Goal: Task Accomplishment & Management: Manage account settings

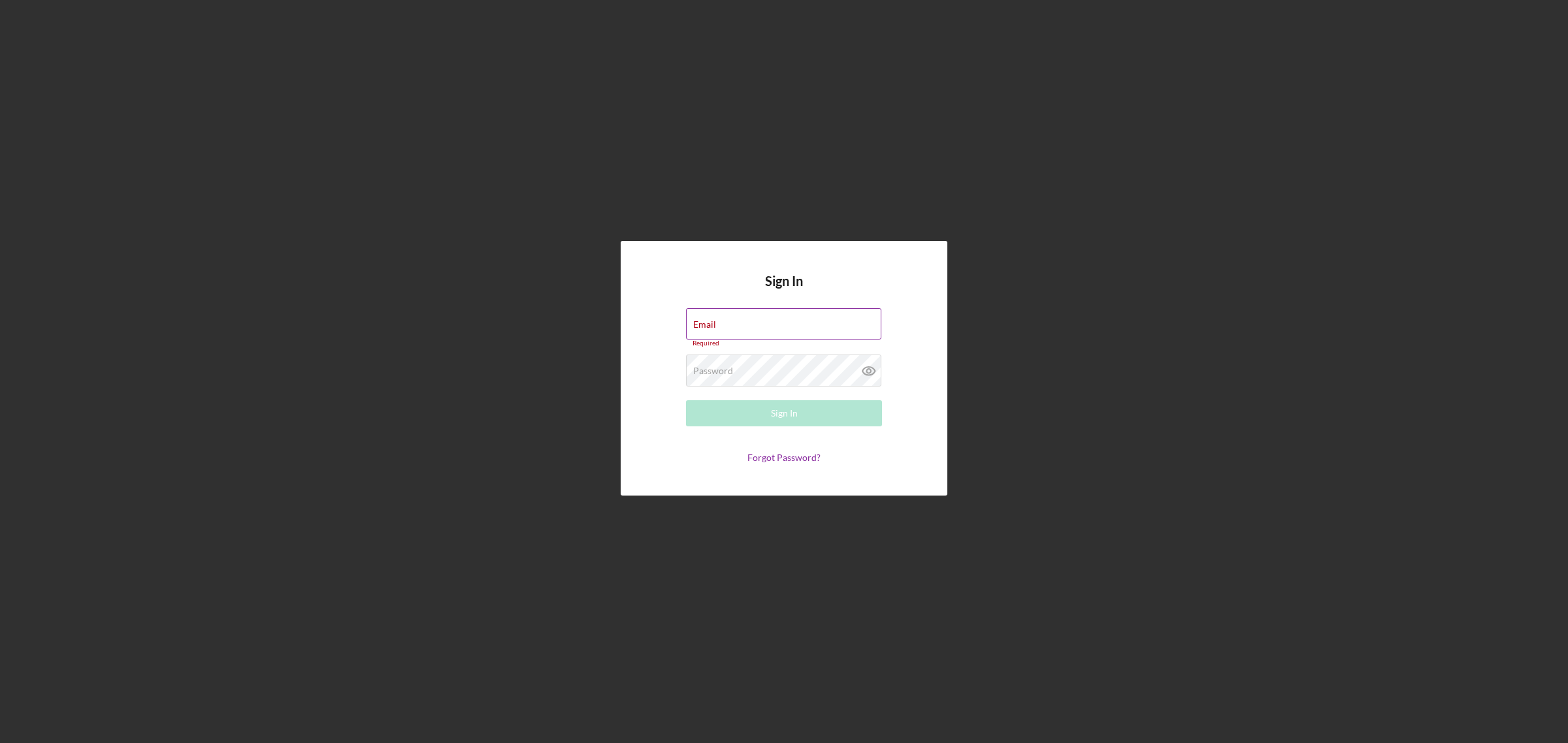
click at [765, 319] on div "Email Required" at bounding box center [784, 328] width 196 height 40
click at [710, 315] on div "Email Required" at bounding box center [784, 328] width 196 height 40
type input "s"
drag, startPoint x: 712, startPoint y: 337, endPoint x: 681, endPoint y: 325, distance: 33.2
click at [683, 325] on form "Email s Please enter a valid email address. Password Required Sign In Forgot Pa…" at bounding box center [784, 385] width 262 height 156
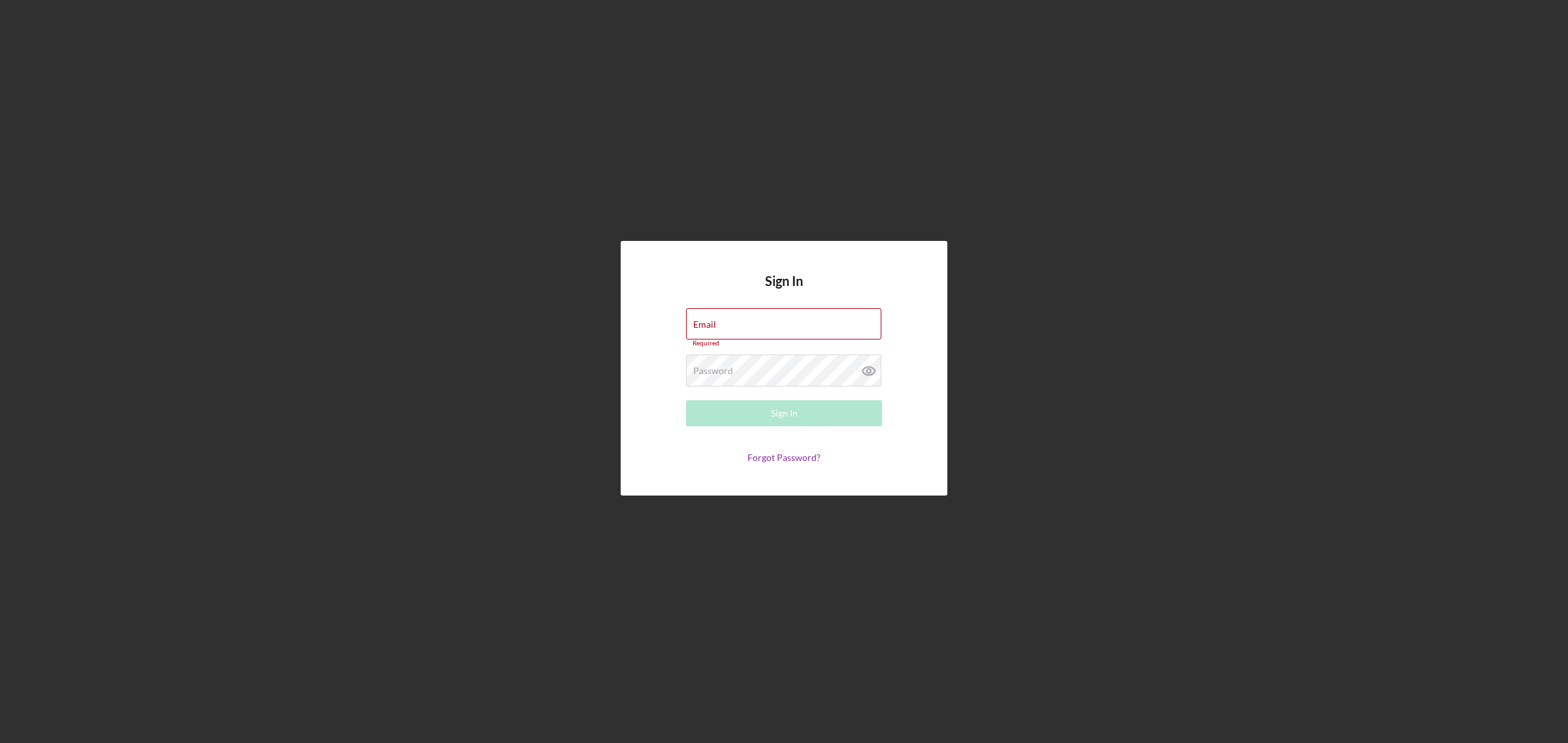
drag, startPoint x: 282, startPoint y: 163, endPoint x: 334, endPoint y: 176, distance: 53.6
click at [284, 163] on div "Sign In Email Required Password Required Sign In Forgot Password?" at bounding box center [784, 368] width 1555 height 736
click at [762, 327] on input "Email" at bounding box center [783, 324] width 195 height 32
type input "[PERSON_NAME][EMAIL_ADDRESS][DOMAIN_NAME]"
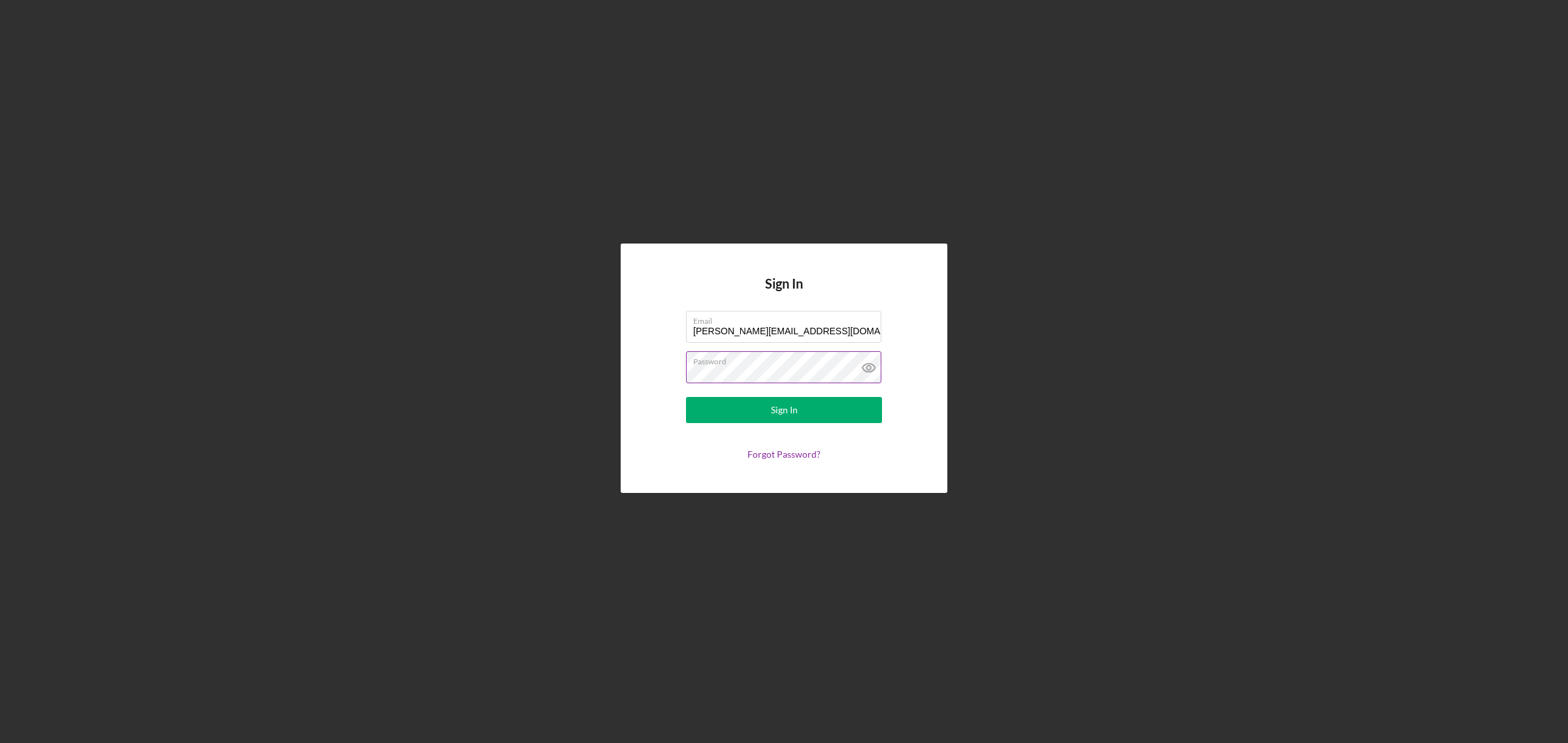
click at [686, 397] on button "Sign In" at bounding box center [784, 410] width 196 height 26
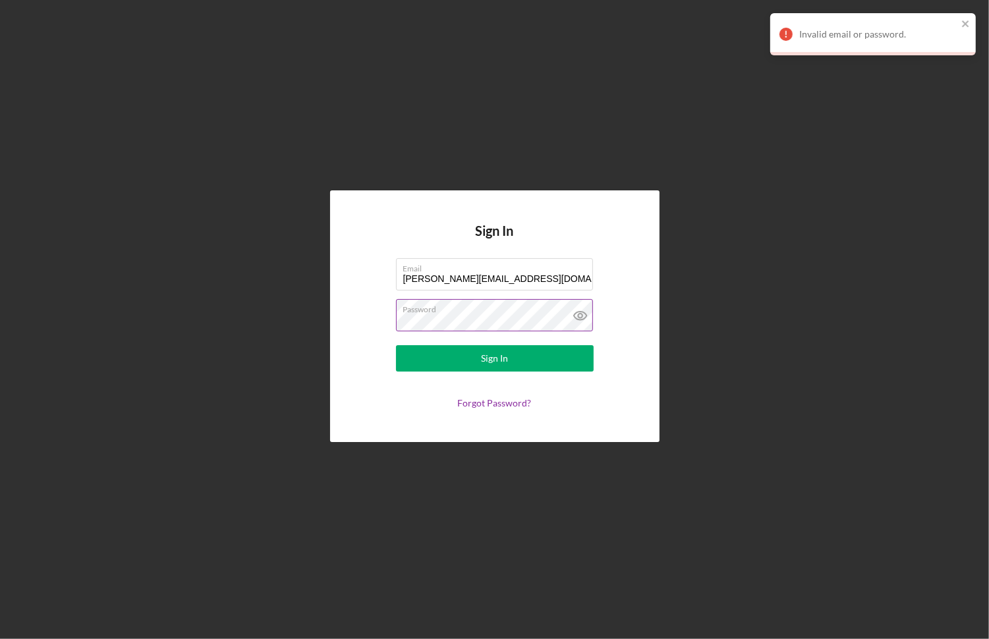
click at [482, 310] on label "Password" at bounding box center [498, 307] width 190 height 15
click at [506, 356] on div "Sign In" at bounding box center [494, 358] width 27 height 26
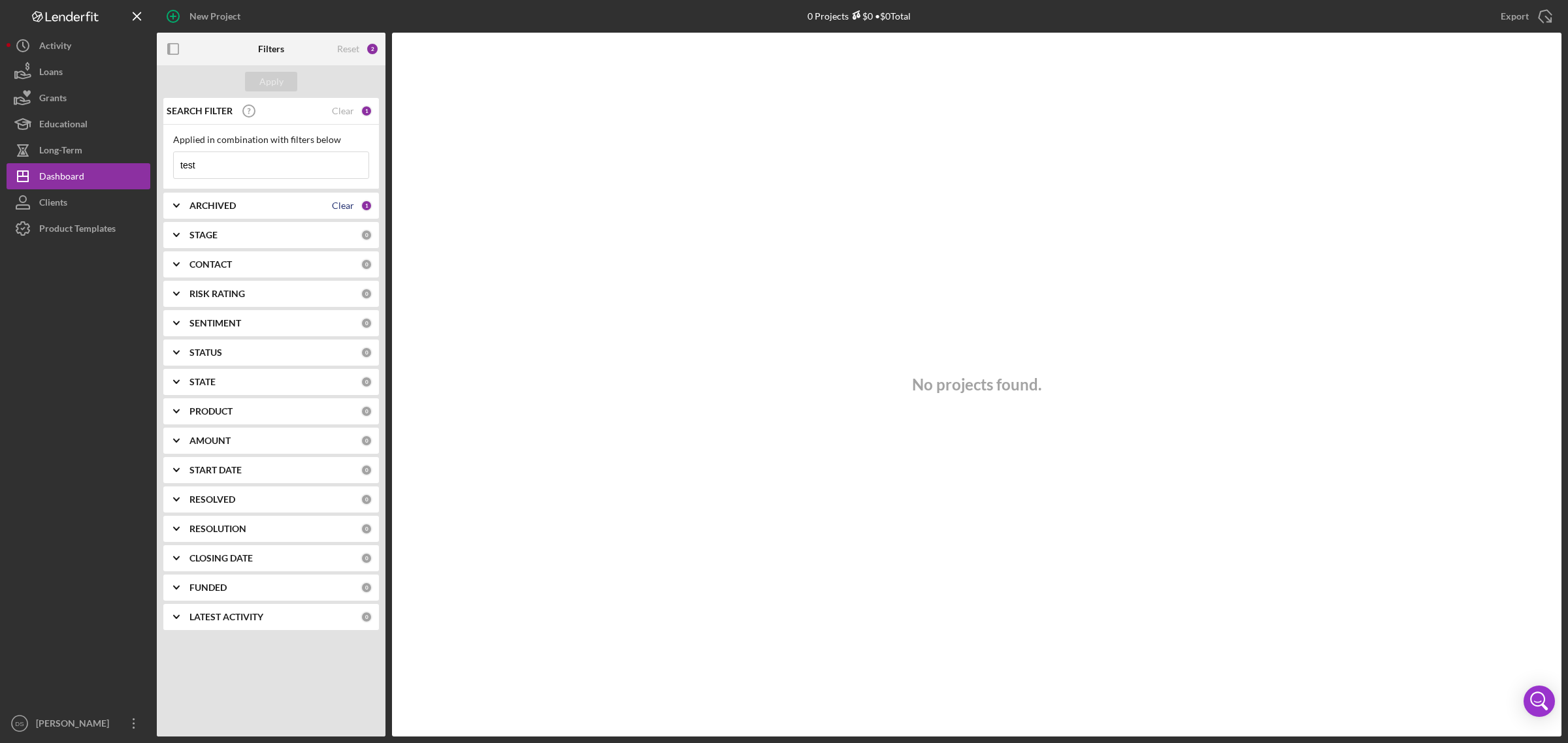
click at [343, 207] on div "Clear" at bounding box center [343, 205] width 22 height 11
click at [279, 79] on div "Apply" at bounding box center [272, 82] width 24 height 20
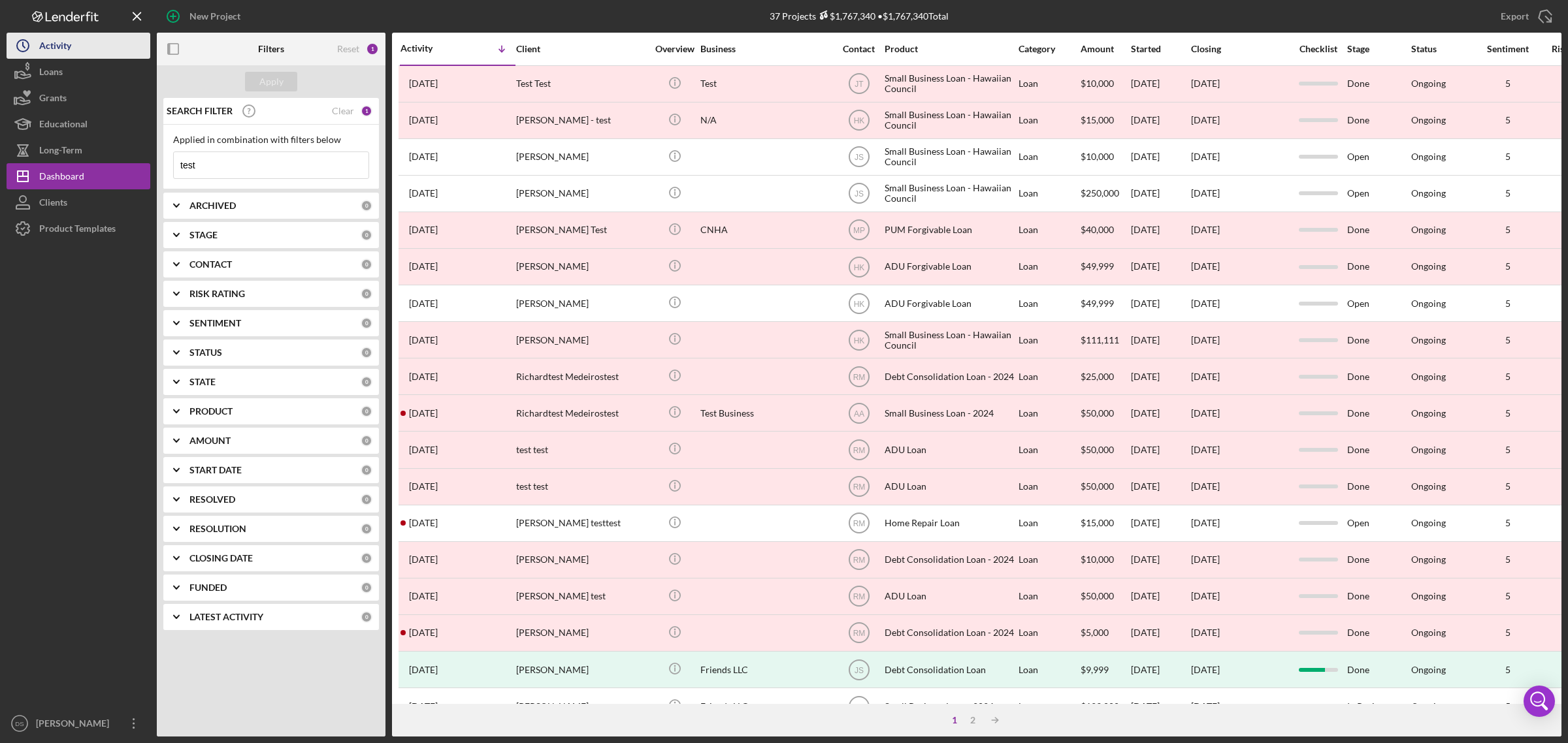
click at [88, 49] on button "Icon/History Activity" at bounding box center [78, 46] width 144 height 26
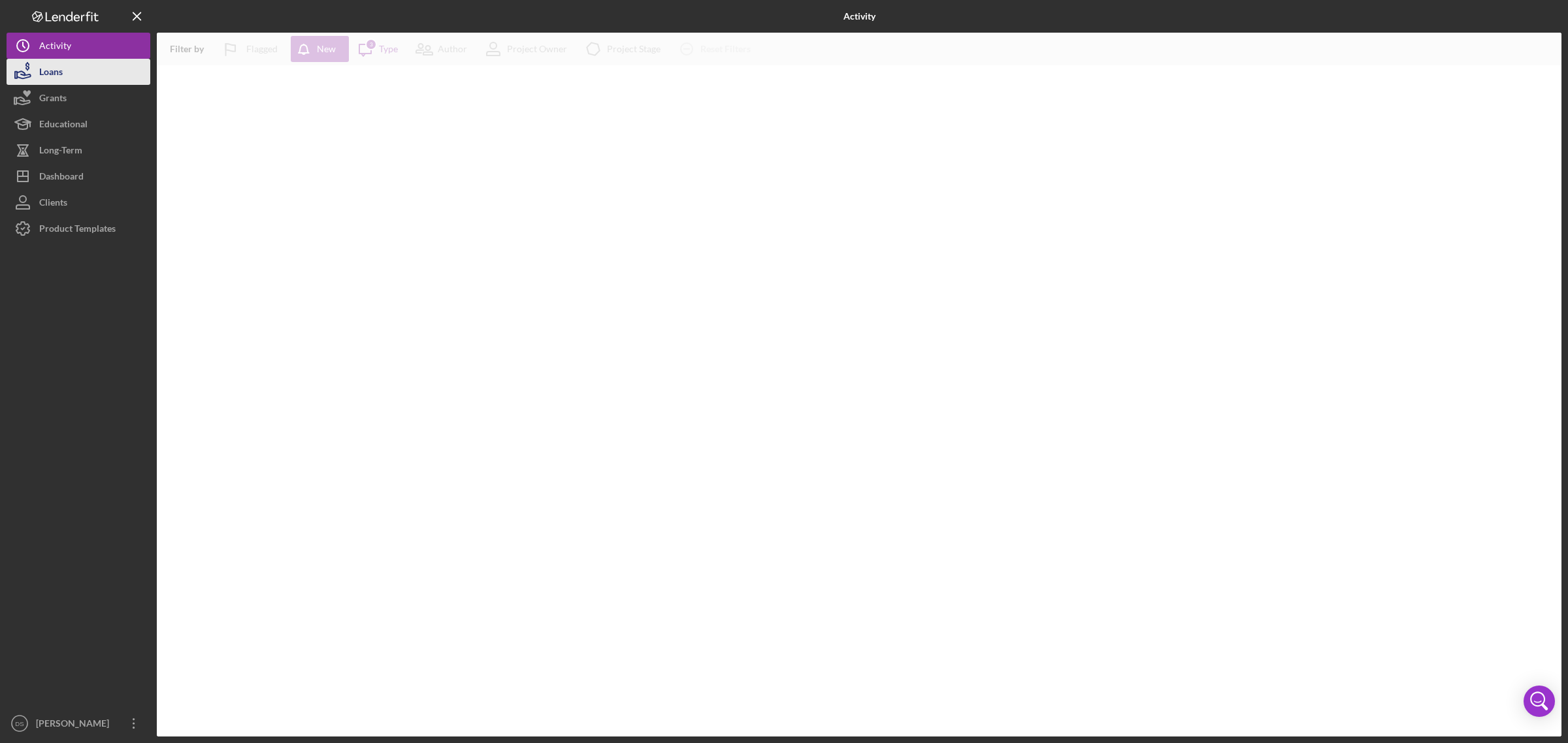
click at [66, 69] on button "Loans" at bounding box center [78, 71] width 144 height 26
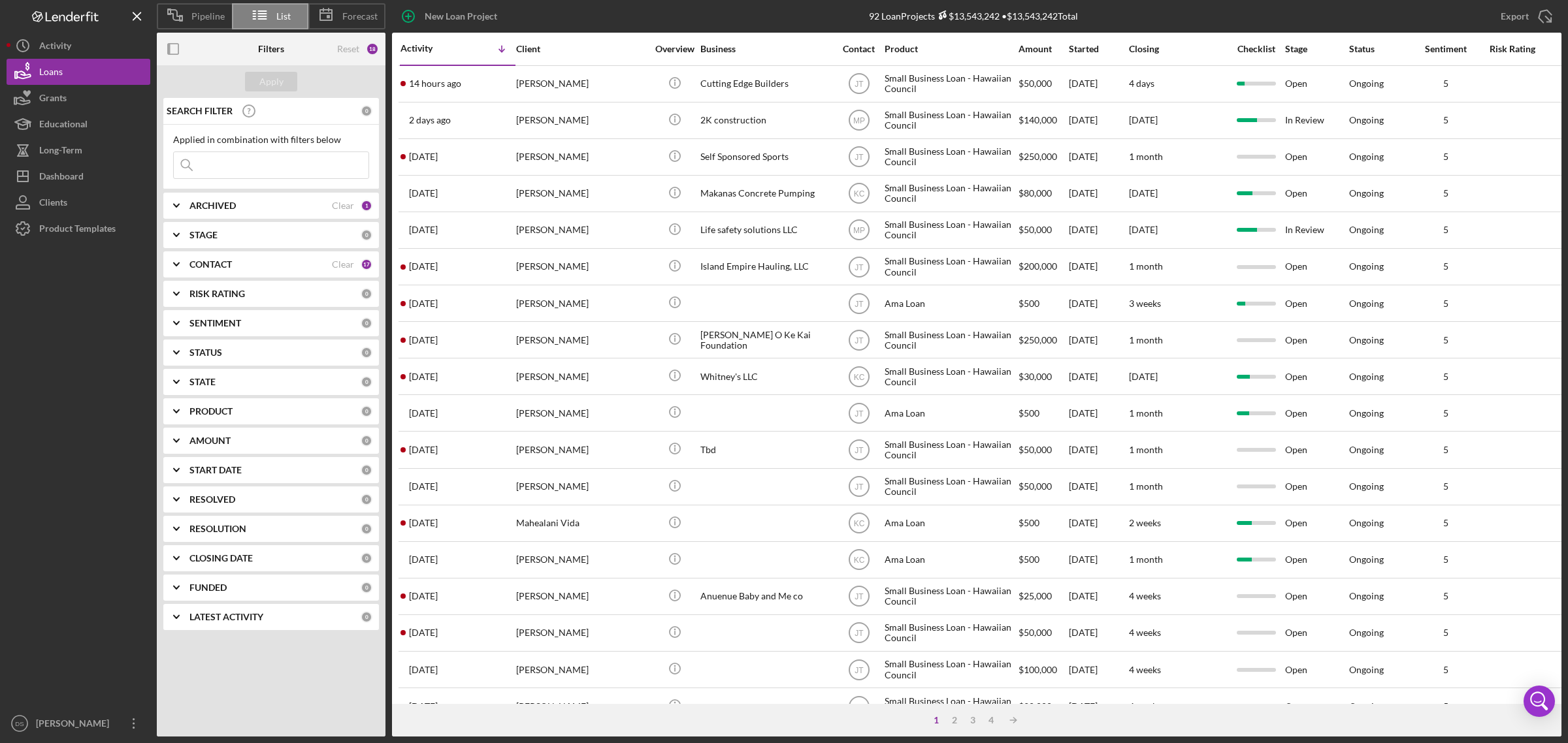
click at [313, 260] on div "CONTACT" at bounding box center [261, 265] width 143 height 11
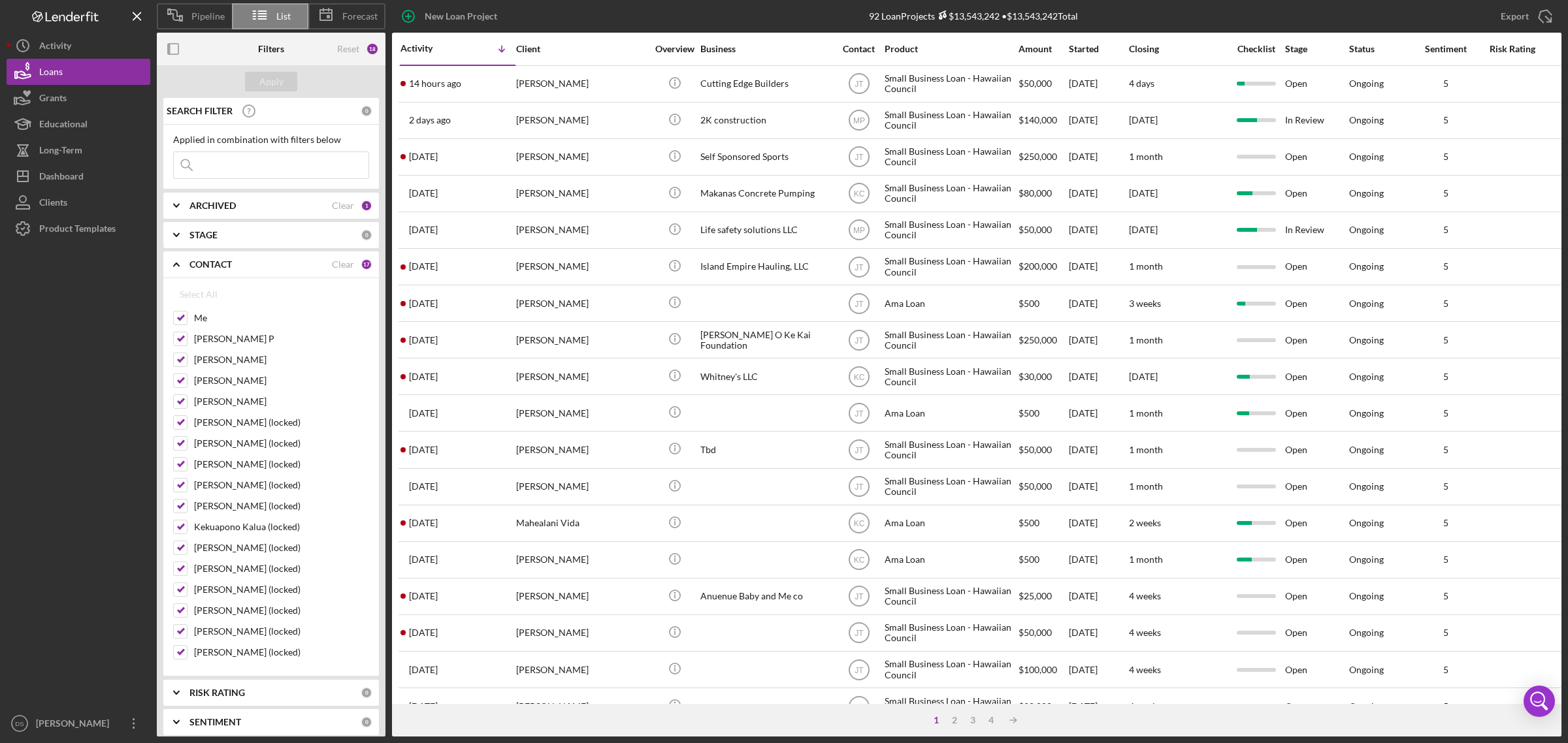
click at [269, 262] on div "CONTACT" at bounding box center [261, 265] width 143 height 11
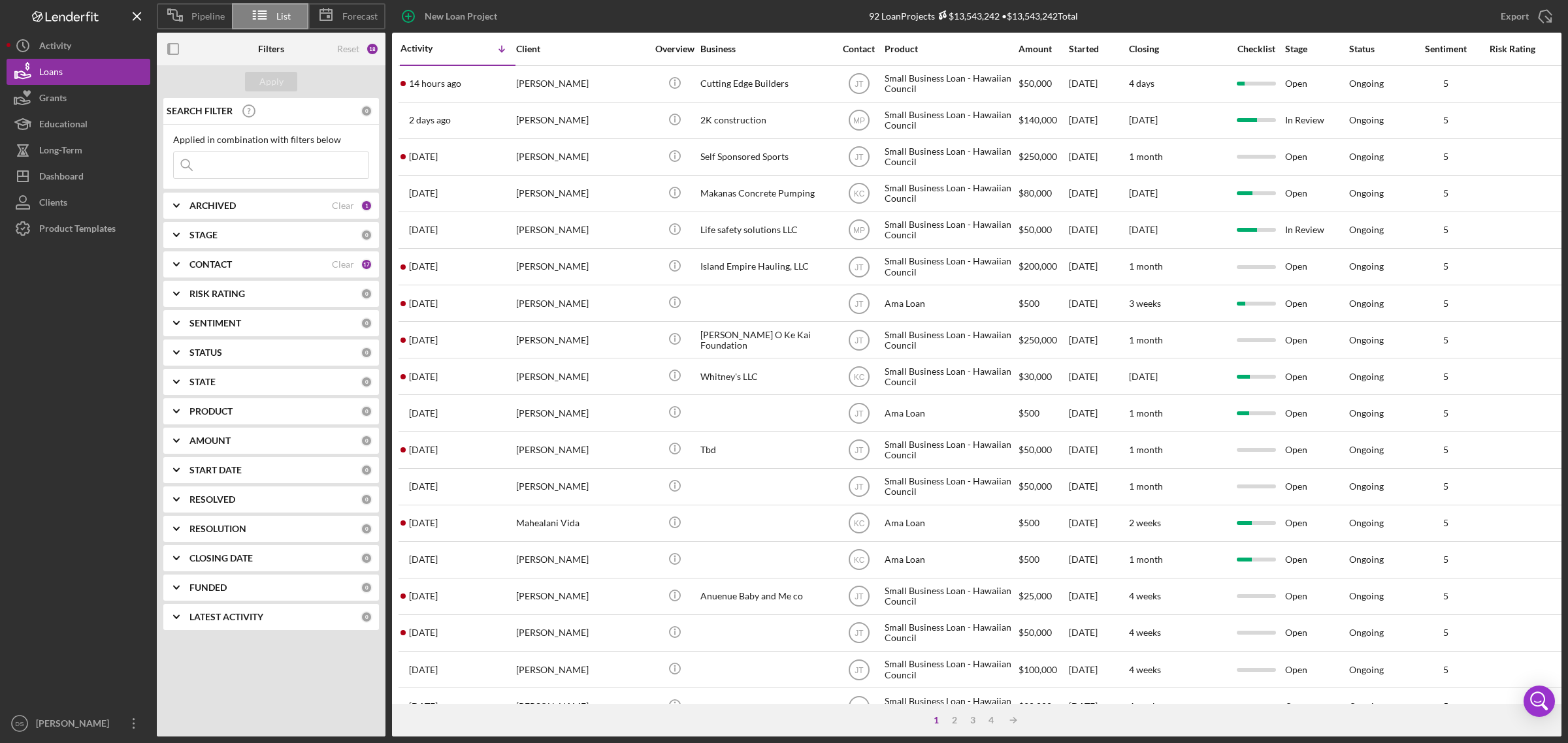
drag, startPoint x: 341, startPoint y: 265, endPoint x: 343, endPoint y: 241, distance: 24.1
click at [341, 262] on div "Clear" at bounding box center [343, 265] width 22 height 11
click at [345, 203] on div "Clear" at bounding box center [343, 205] width 22 height 11
click at [211, 210] on b "ARCHIVED" at bounding box center [212, 205] width 47 height 11
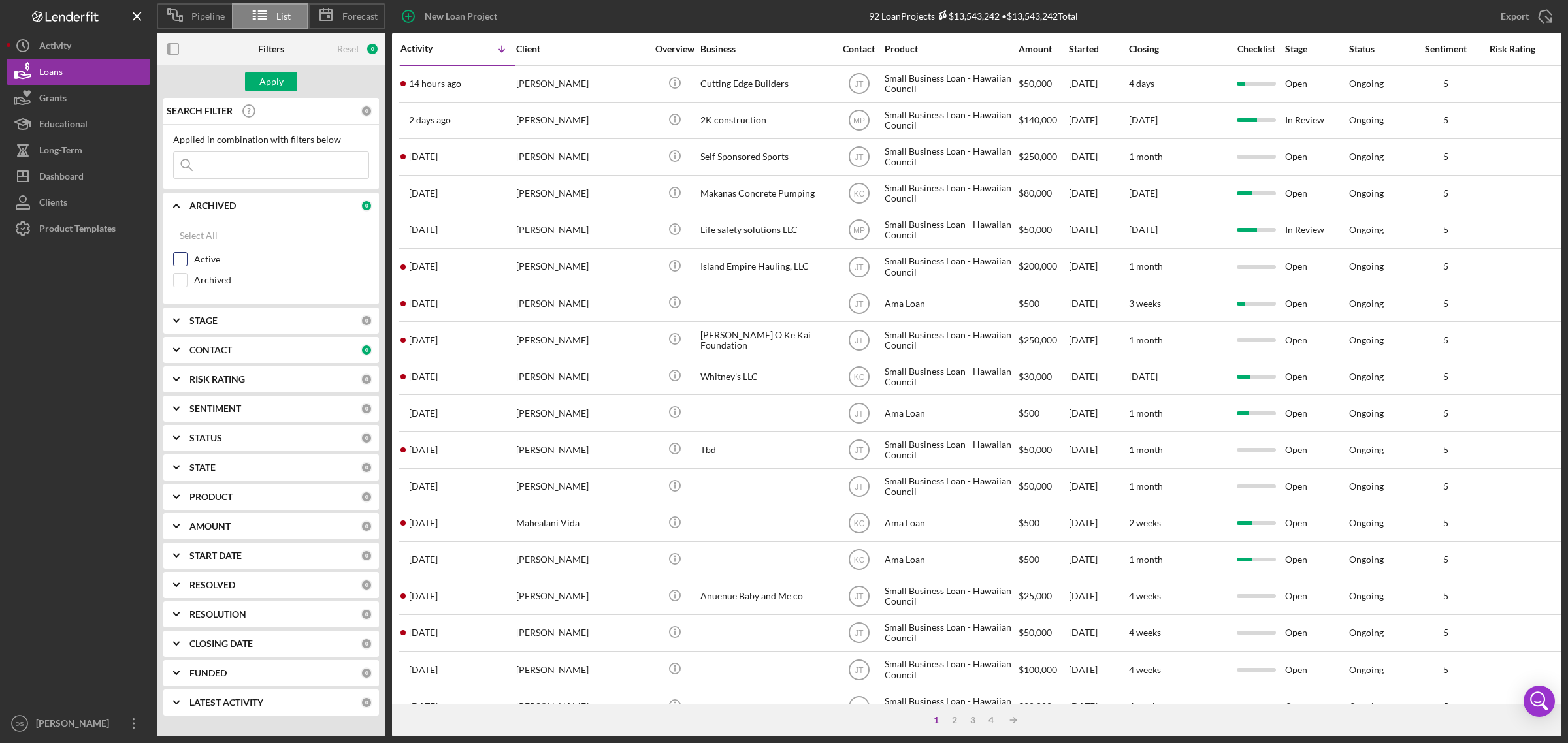
click at [184, 266] on div at bounding box center [180, 259] width 15 height 15
click at [179, 281] on input "Archived" at bounding box center [179, 279] width 13 height 13
checkbox input "true"
drag, startPoint x: 181, startPoint y: 264, endPoint x: 193, endPoint y: 250, distance: 18.4
click at [183, 262] on input "Active" at bounding box center [179, 259] width 13 height 13
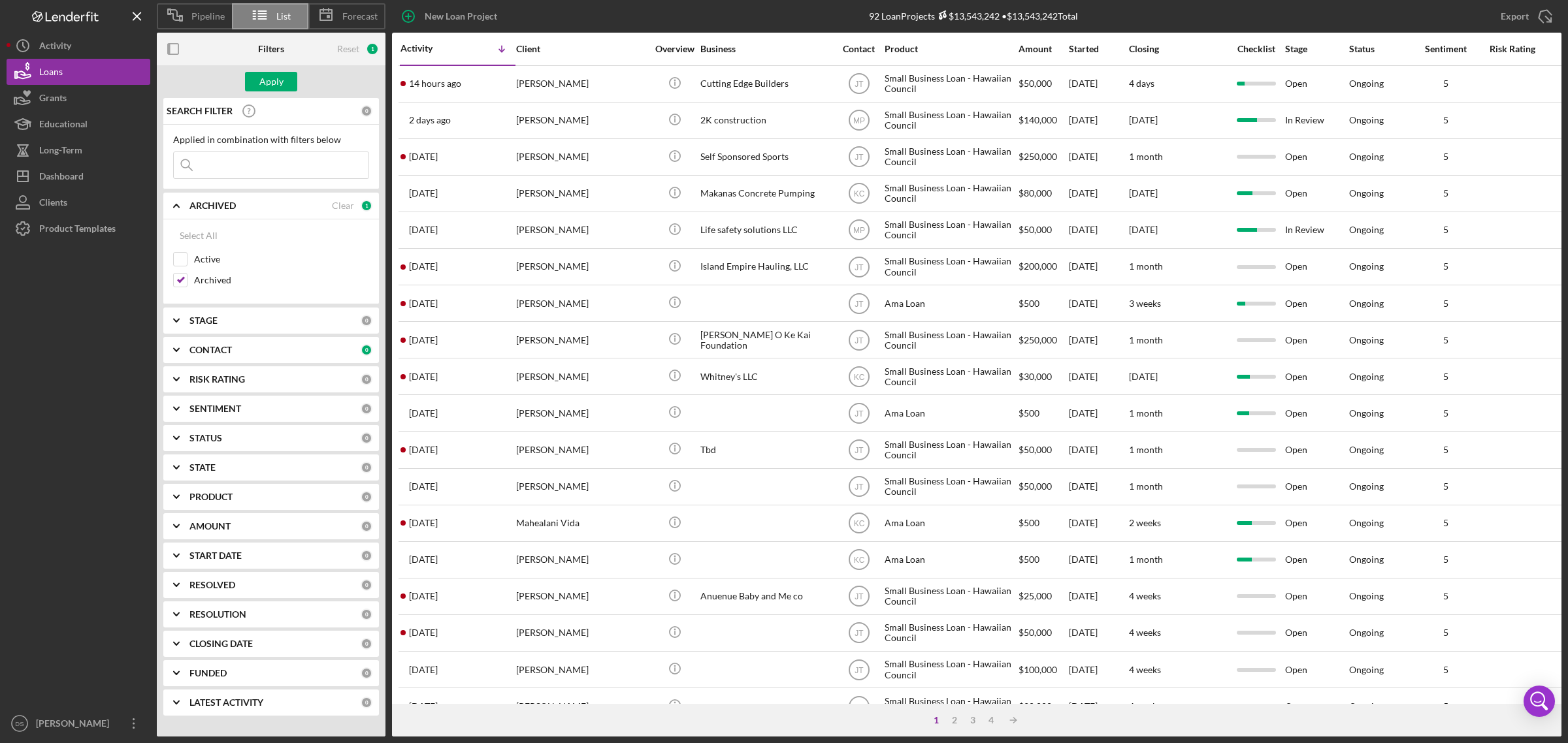
checkbox input "true"
click at [174, 208] on icon "Icon/Expander" at bounding box center [175, 205] width 33 height 33
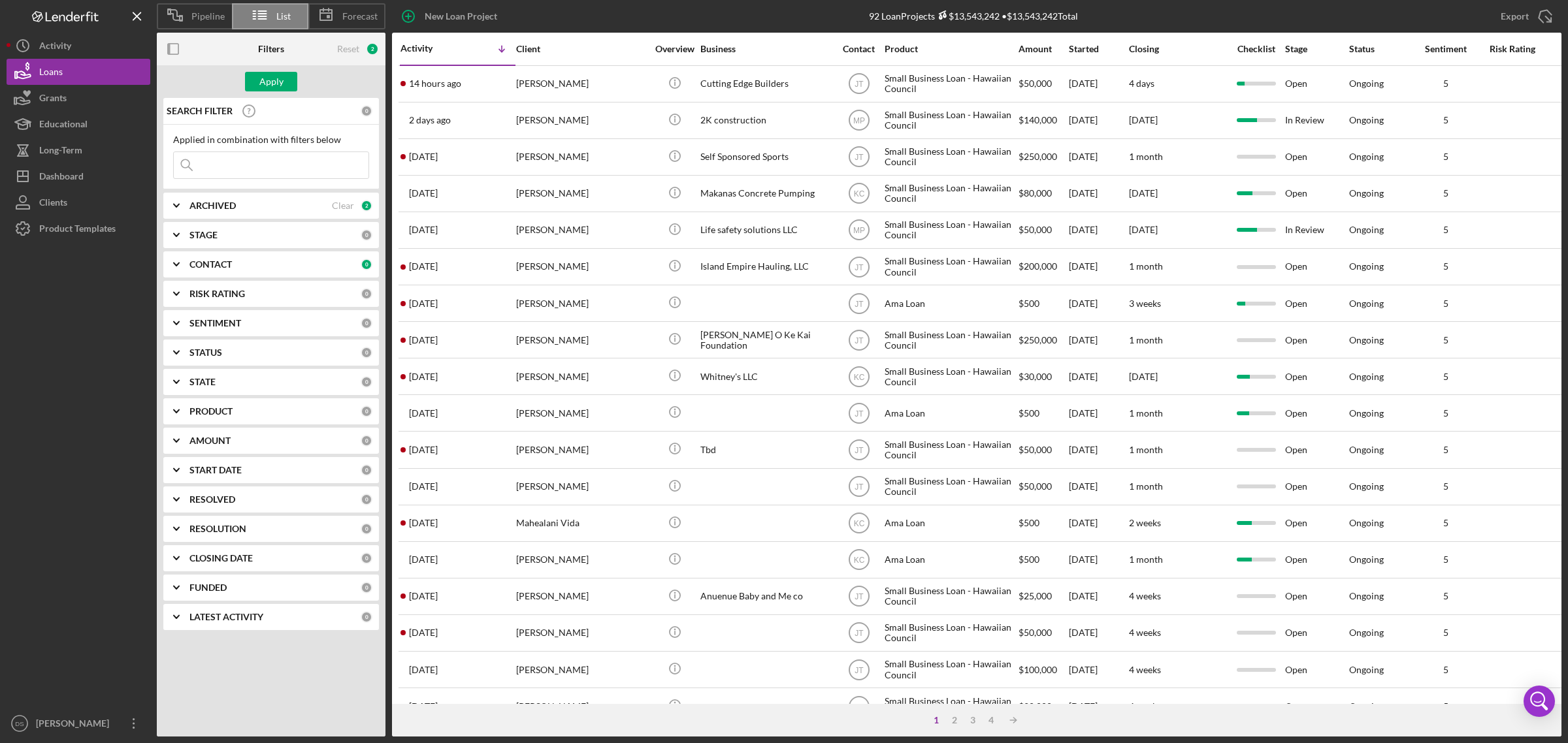
click at [171, 260] on icon "Icon/Expander" at bounding box center [175, 264] width 33 height 33
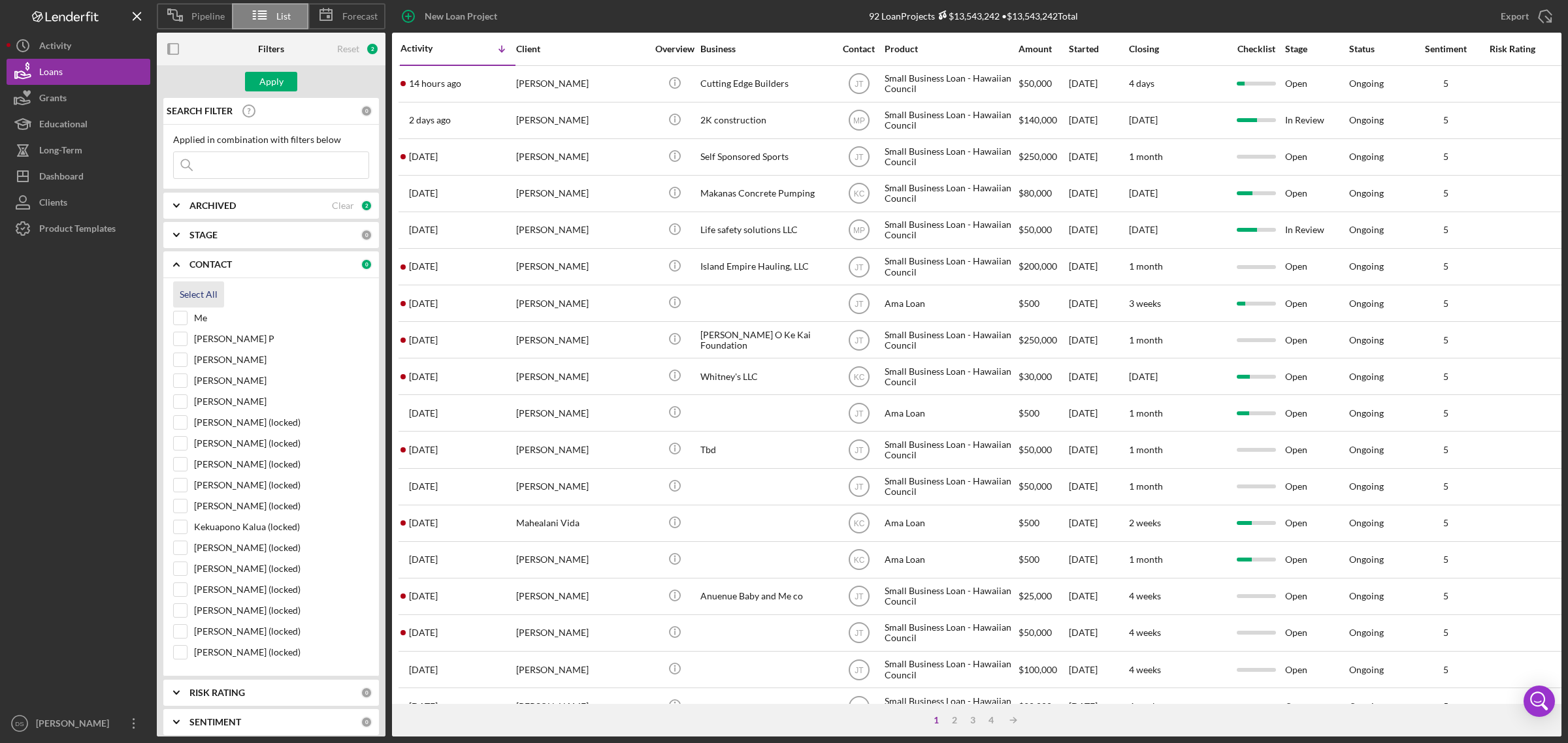
click at [191, 292] on div "Select All" at bounding box center [198, 294] width 38 height 26
checkbox input "true"
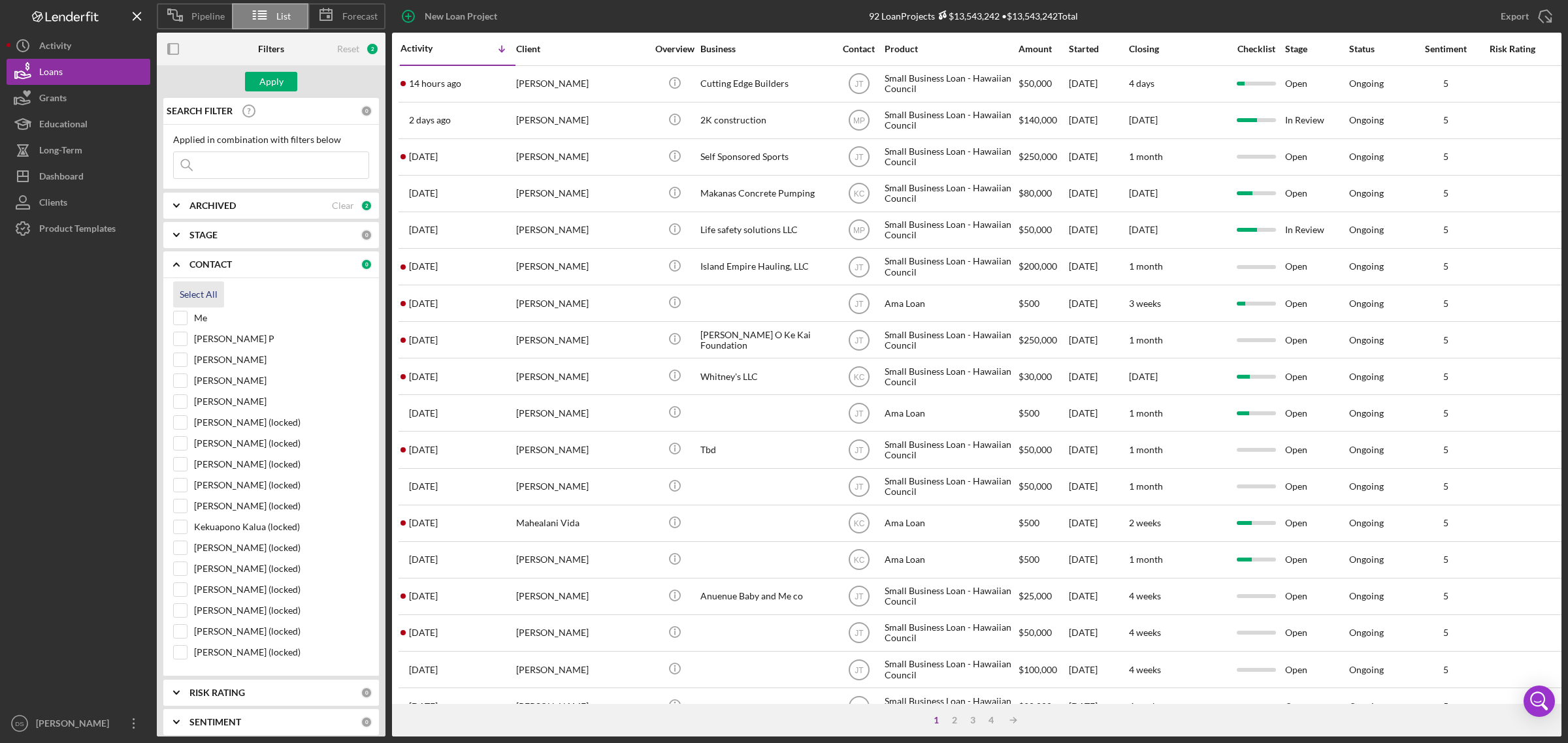
checkbox input "true"
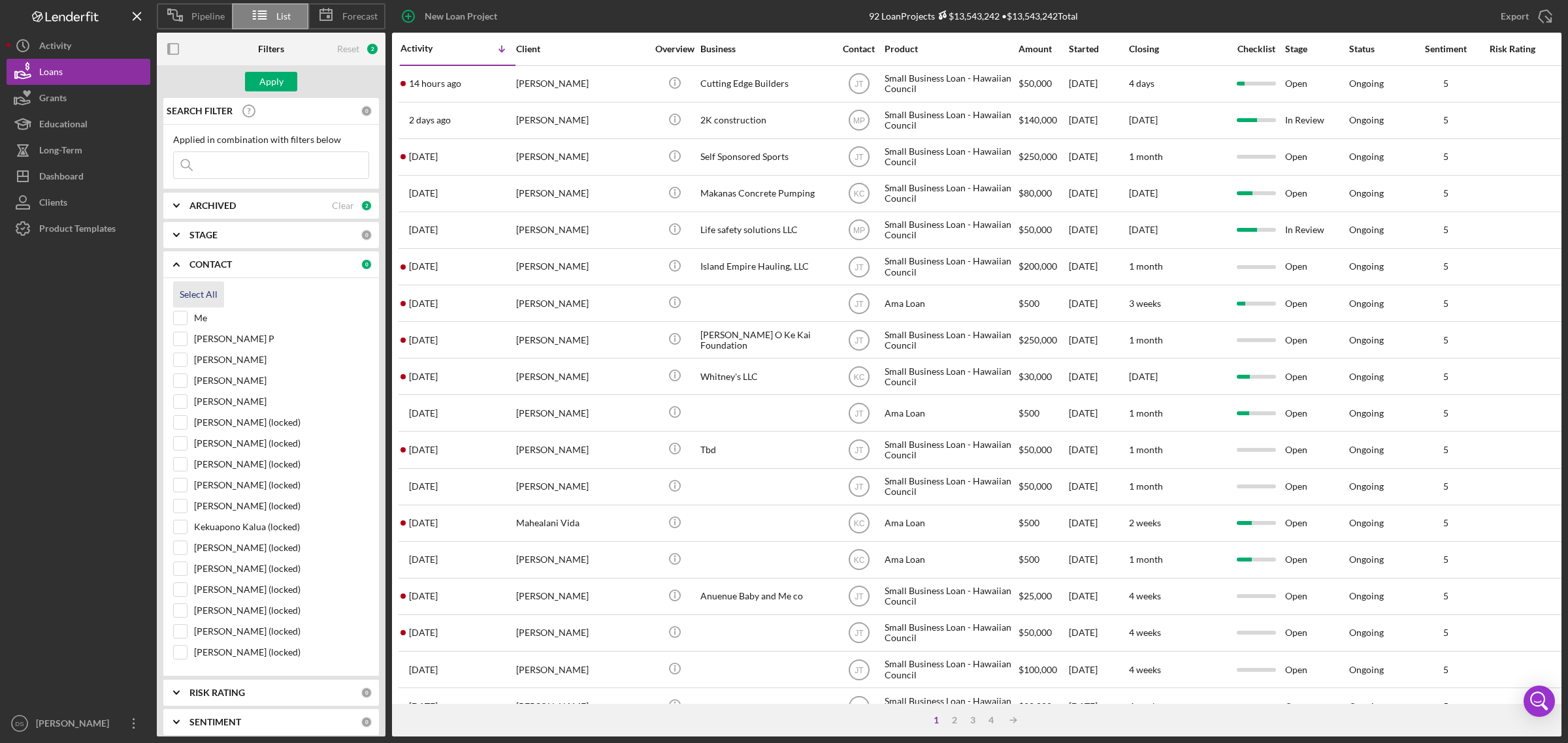
checkbox input "true"
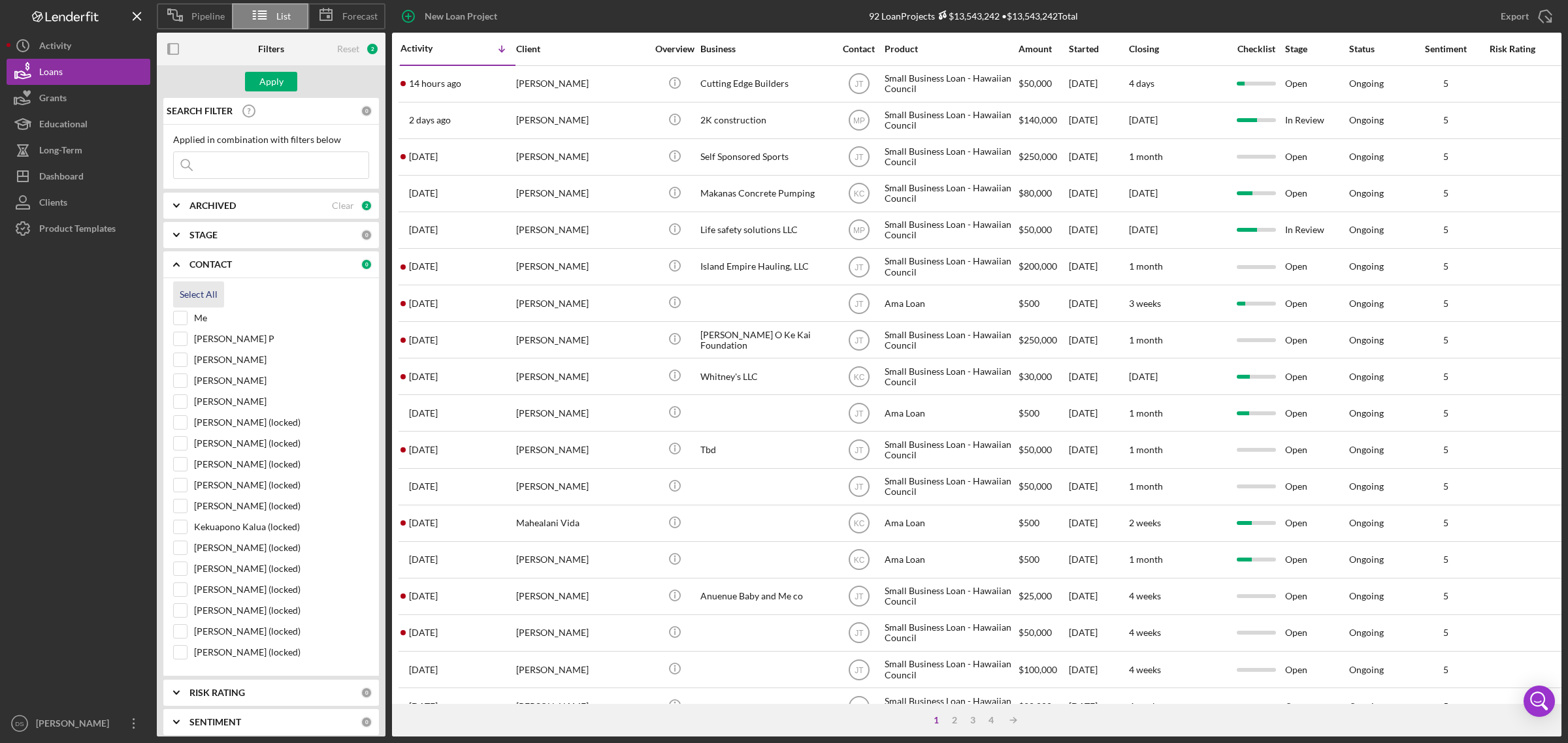
checkbox input "true"
click at [178, 262] on icon "Icon/Expander" at bounding box center [175, 264] width 33 height 33
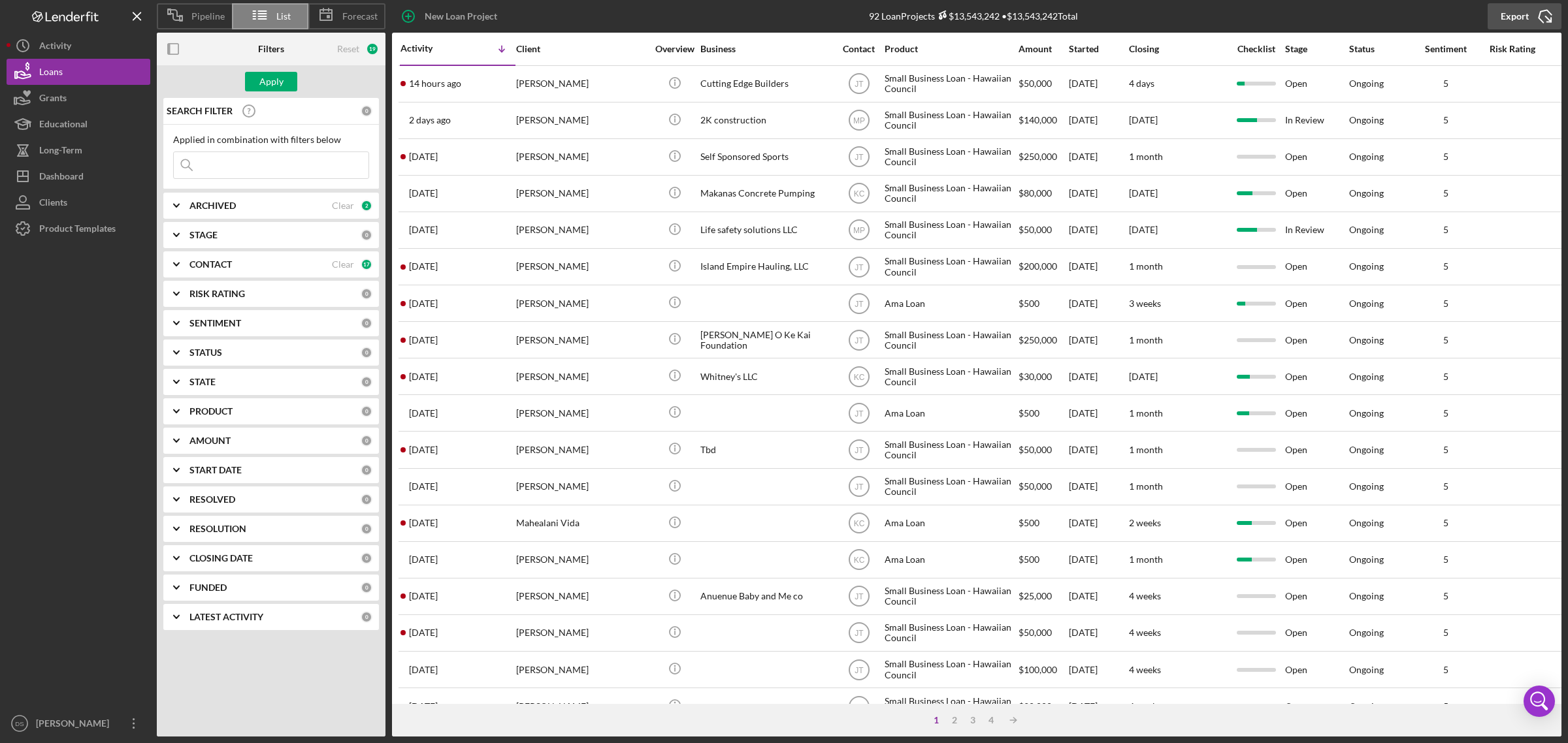
click at [980, 14] on div "Export" at bounding box center [1514, 16] width 28 height 26
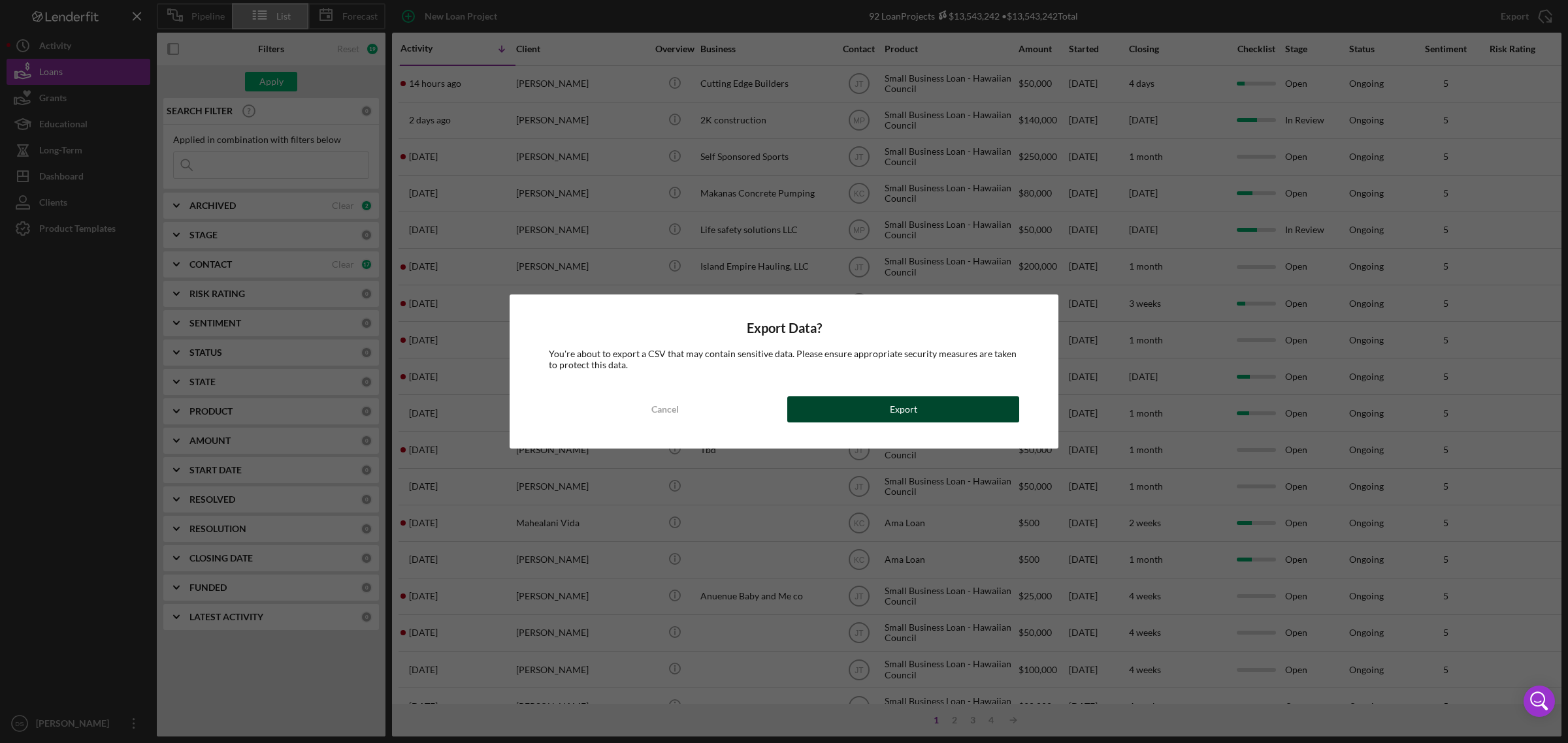
click at [882, 407] on button "Export" at bounding box center [903, 409] width 232 height 26
